Goal: Transaction & Acquisition: Subscribe to service/newsletter

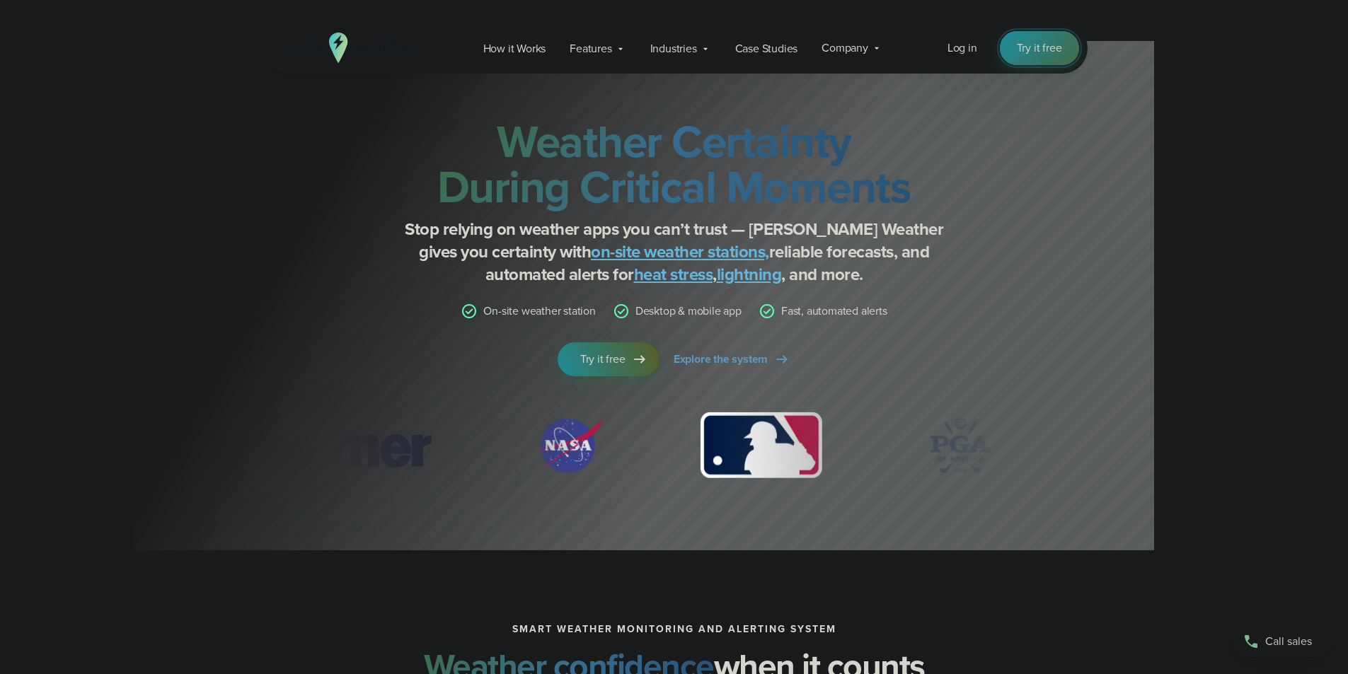
click at [1030, 50] on span "Try it free" at bounding box center [1039, 48] width 45 height 17
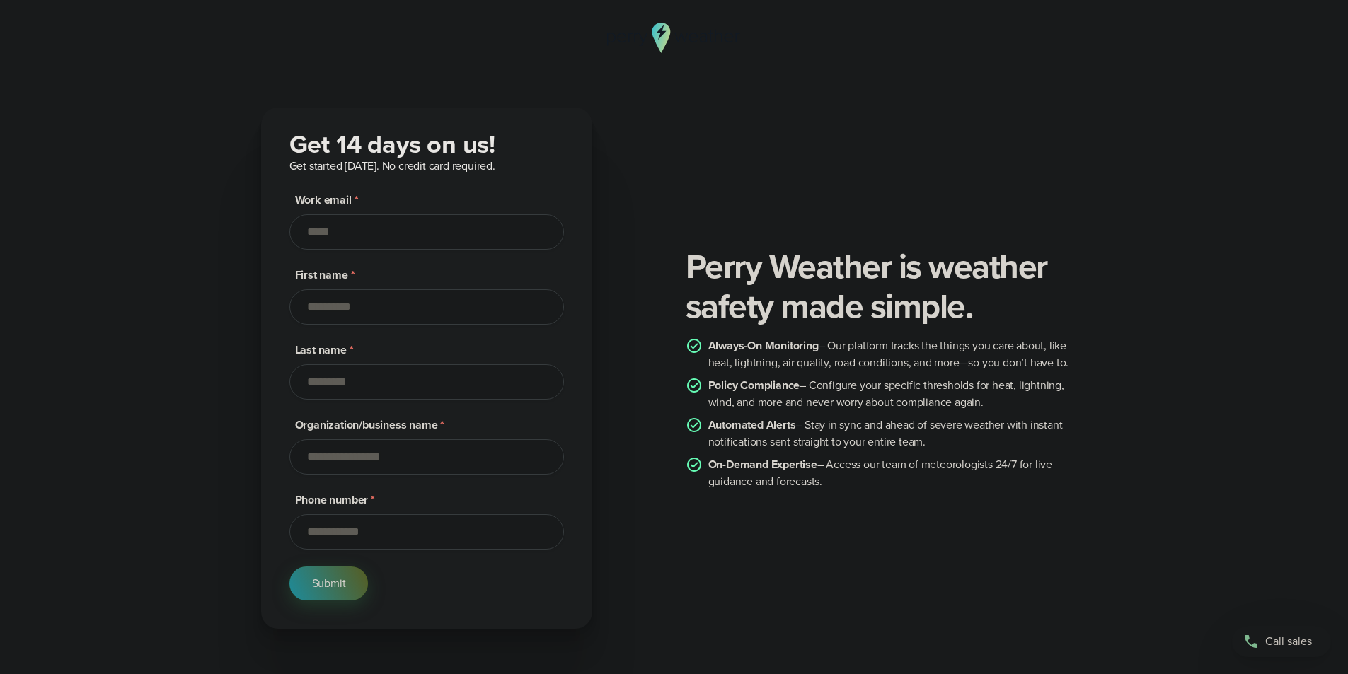
click at [422, 237] on input "Work email *" at bounding box center [426, 231] width 275 height 35
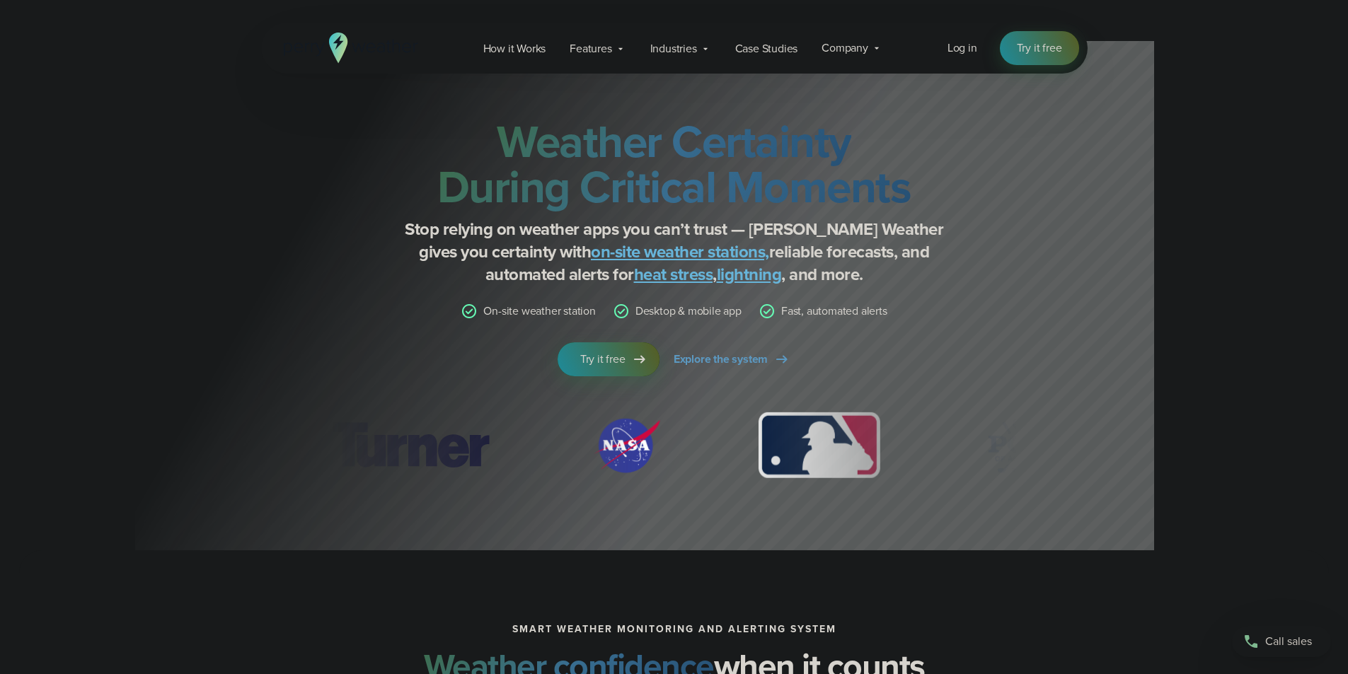
click at [945, 58] on div "Open Menu Log in Try it free How it Works" at bounding box center [674, 48] width 827 height 51
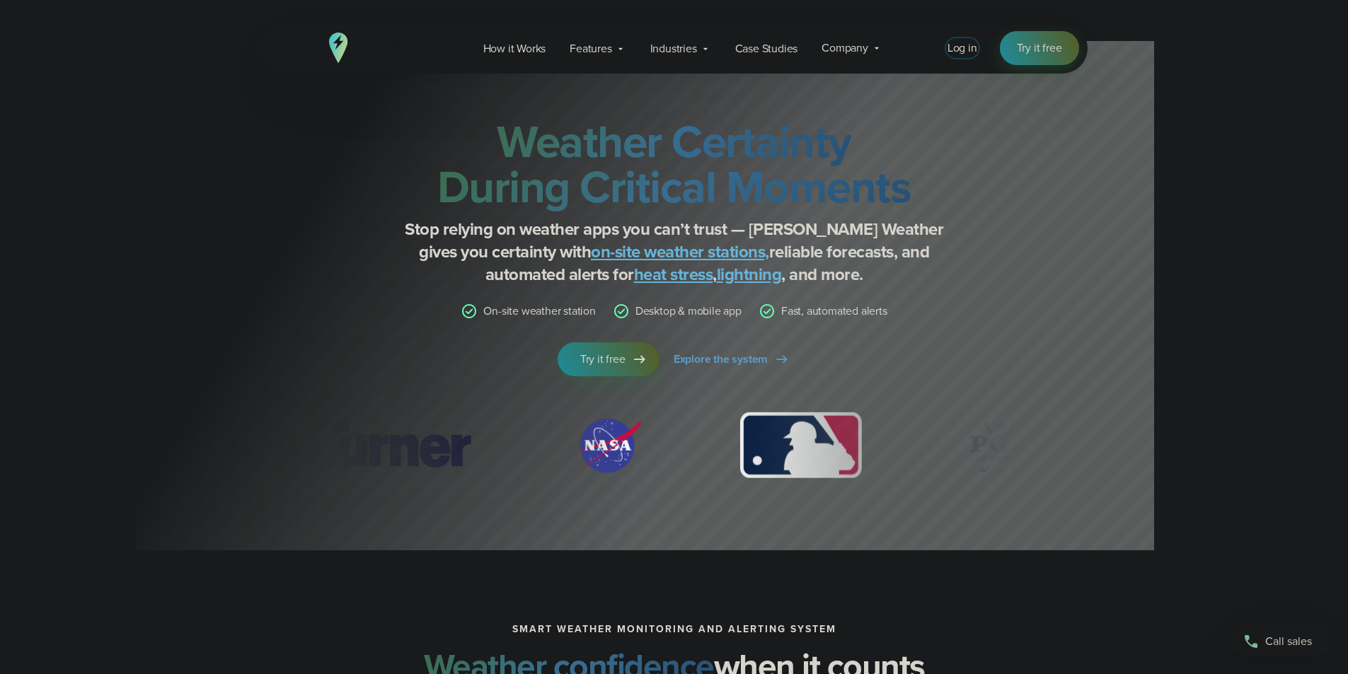
click at [955, 48] on span "Log in" at bounding box center [963, 48] width 30 height 16
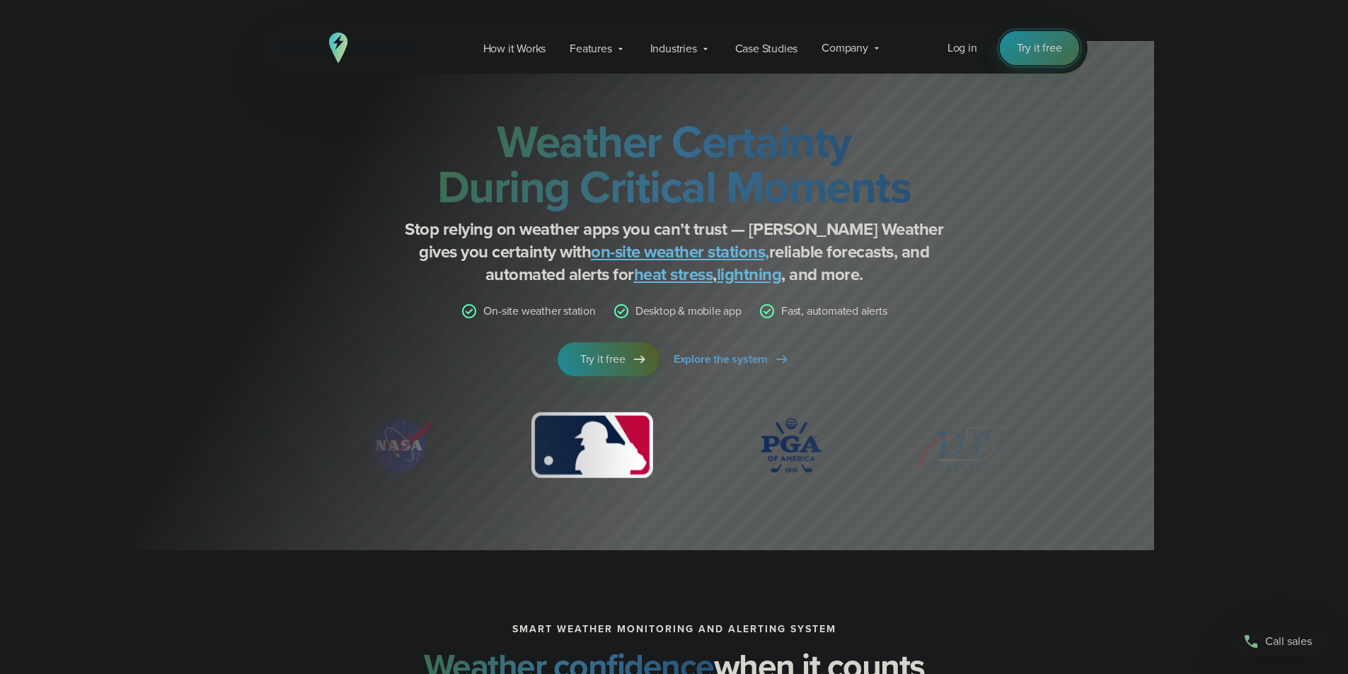
click at [1032, 53] on span "Try it free" at bounding box center [1039, 48] width 45 height 17
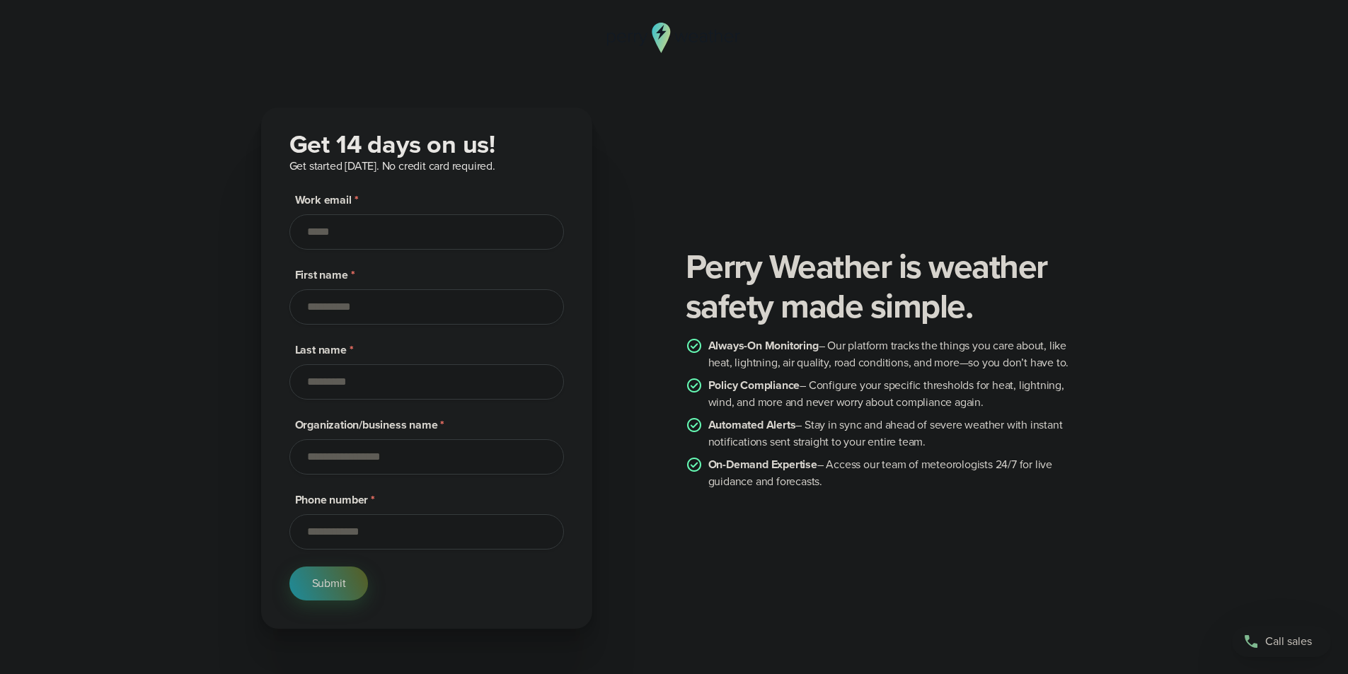
click at [408, 458] on input "Organization/business name *" at bounding box center [426, 456] width 275 height 35
